Goal: Check status: Check status

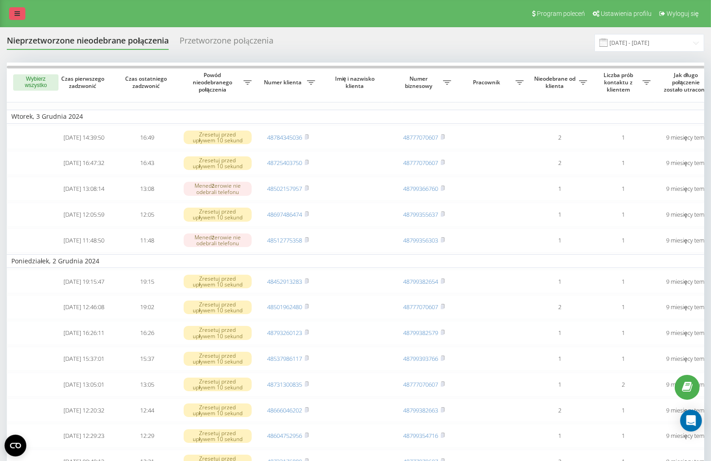
click at [15, 15] on icon at bounding box center [17, 13] width 5 height 6
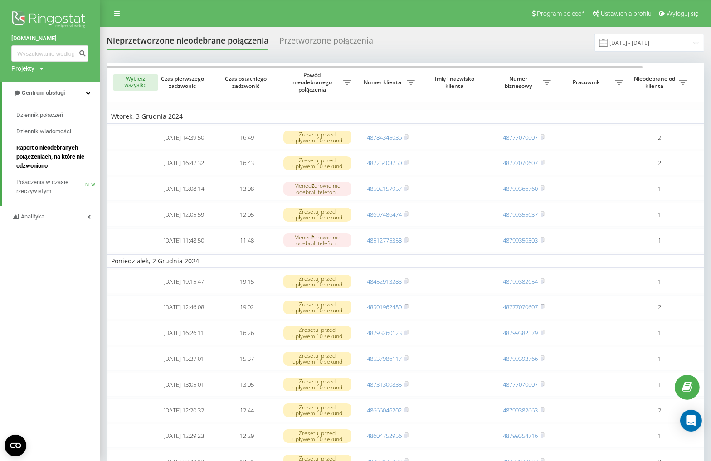
click at [42, 151] on span "Raport o nieodebranych połączeniach, na które nie odzwoniono" at bounding box center [55, 156] width 79 height 27
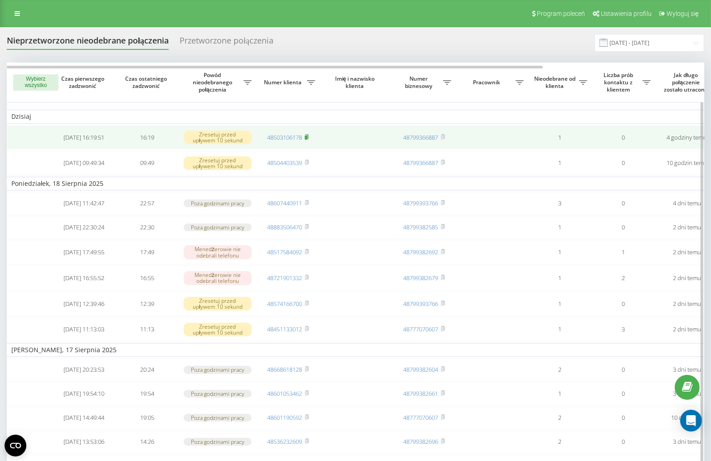
click at [307, 136] on rect at bounding box center [306, 138] width 3 height 4
click at [305, 137] on icon at bounding box center [307, 136] width 4 height 5
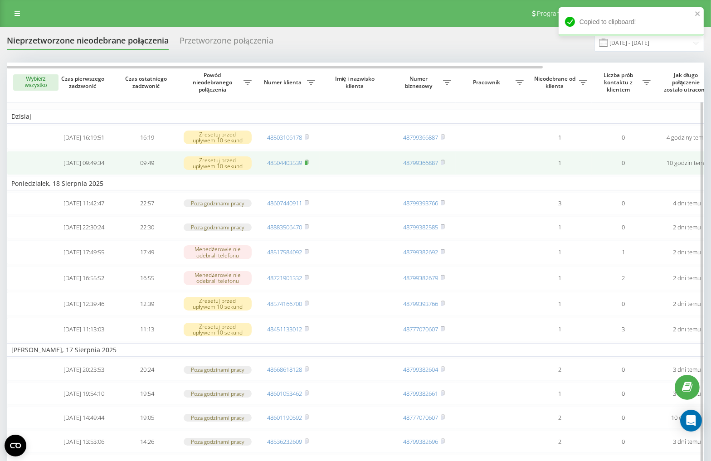
click at [309, 161] on icon at bounding box center [307, 162] width 4 height 5
